Goal: Task Accomplishment & Management: Manage account settings

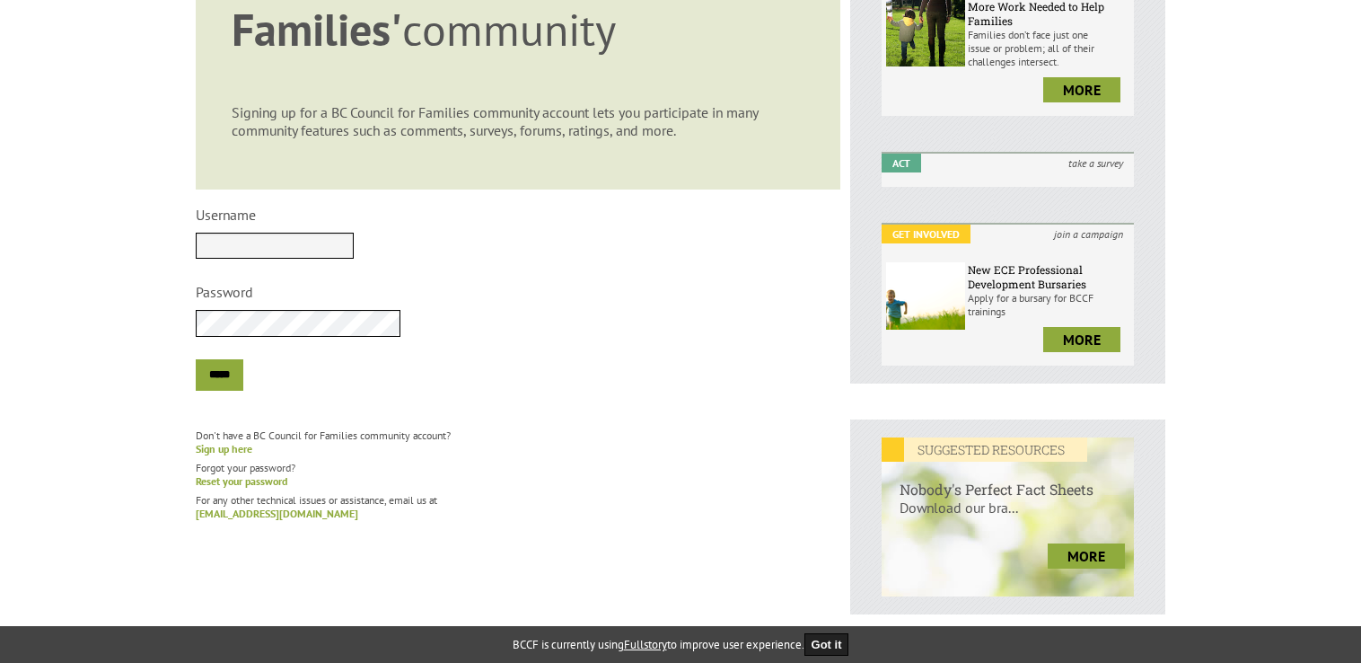
click at [282, 241] on input "Username" at bounding box center [275, 246] width 158 height 26
type input "*******"
click at [465, 385] on div "*****" at bounding box center [518, 374] width 645 height 31
click at [243, 374] on input "*****" at bounding box center [220, 374] width 48 height 31
